Goal: Task Accomplishment & Management: Manage account settings

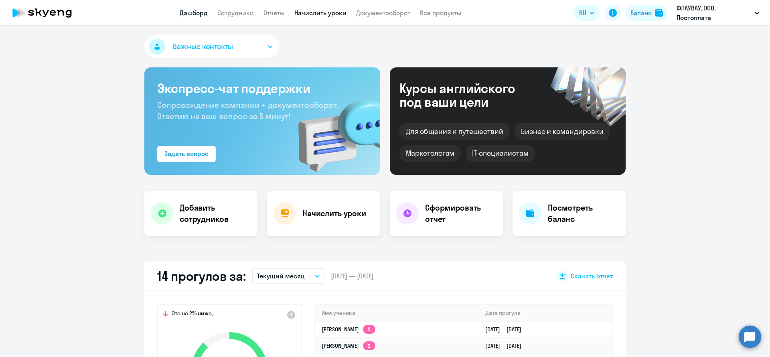
click at [311, 11] on link "Начислить уроки" at bounding box center [320, 13] width 52 height 8
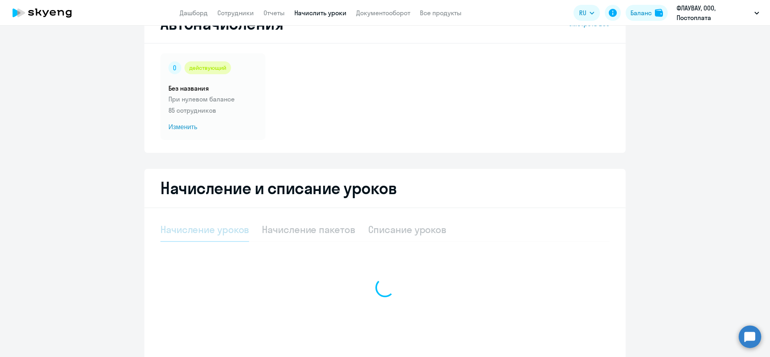
scroll to position [79, 0]
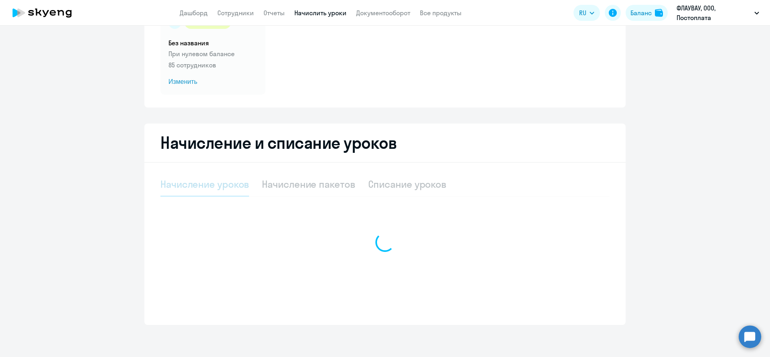
select select "10"
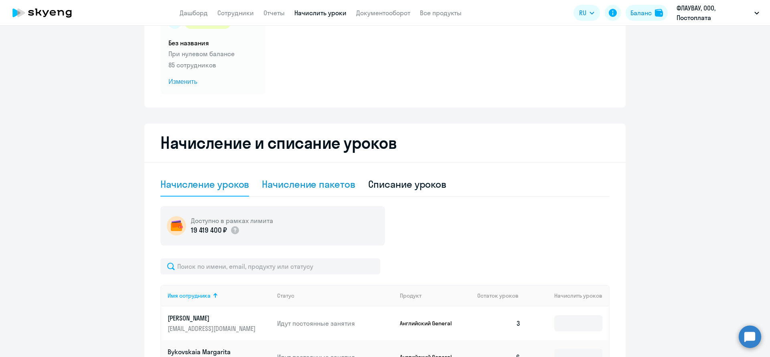
click at [308, 183] on div "Начисление пакетов" at bounding box center [308, 184] width 93 height 13
select select "10"
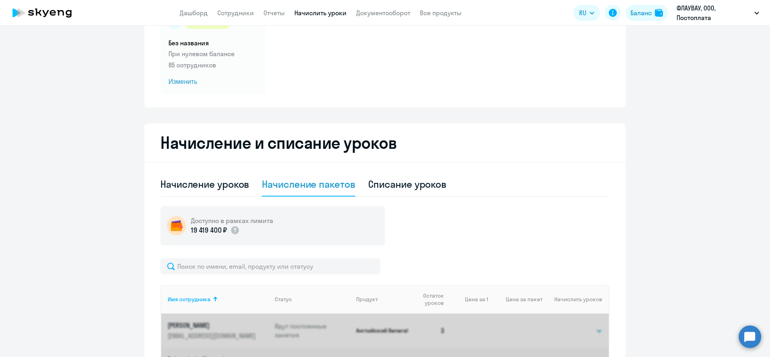
scroll to position [139, 0]
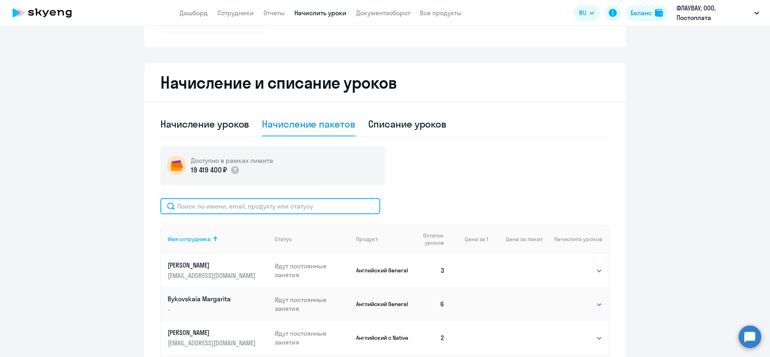
click at [263, 208] on input "text" at bounding box center [270, 206] width 220 height 16
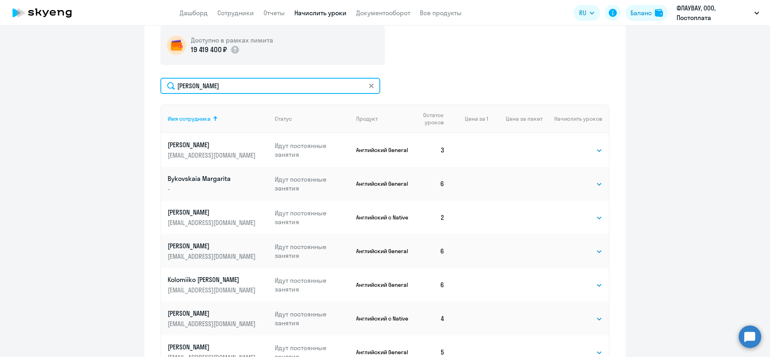
scroll to position [194, 0]
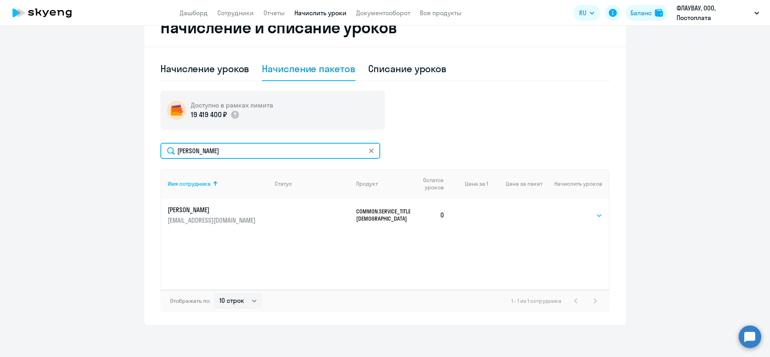
type input "[PERSON_NAME]"
click at [586, 218] on select "Выбрать 4 8 16 32 64 96 128" at bounding box center [585, 215] width 33 height 10
select select "8"
click at [569, 210] on select "Выбрать 4 8 16 32 64 96 128" at bounding box center [585, 215] width 33 height 10
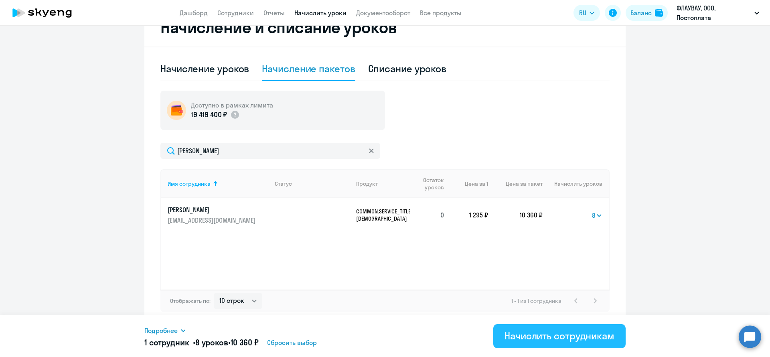
click at [553, 335] on div "Начислить сотрудникам" at bounding box center [559, 335] width 110 height 13
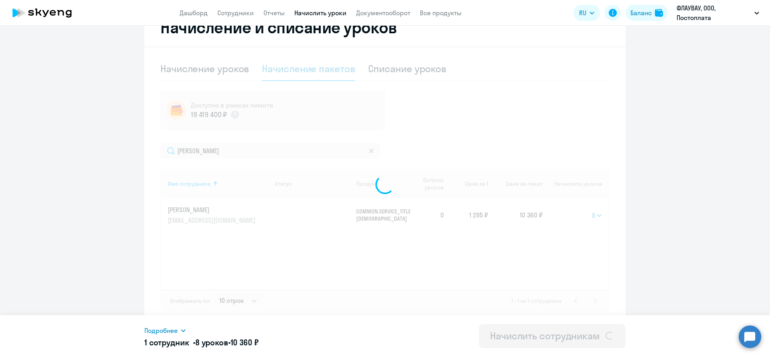
select select
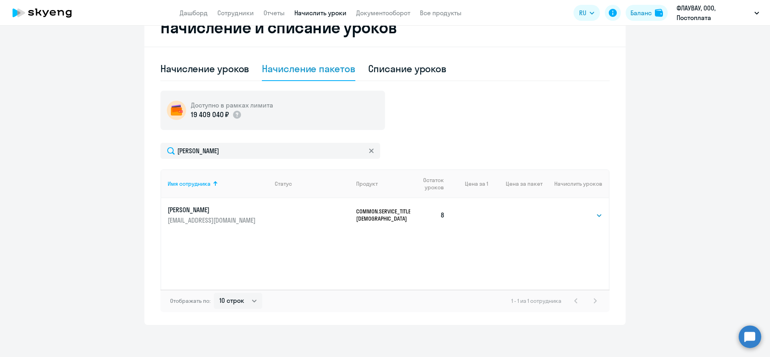
click at [63, 91] on ng-component "Автоначисления Смотреть все действующий Без названия При нулевом балансе 85 сот…" at bounding box center [385, 84] width 770 height 481
